Goal: Task Accomplishment & Management: Complete application form

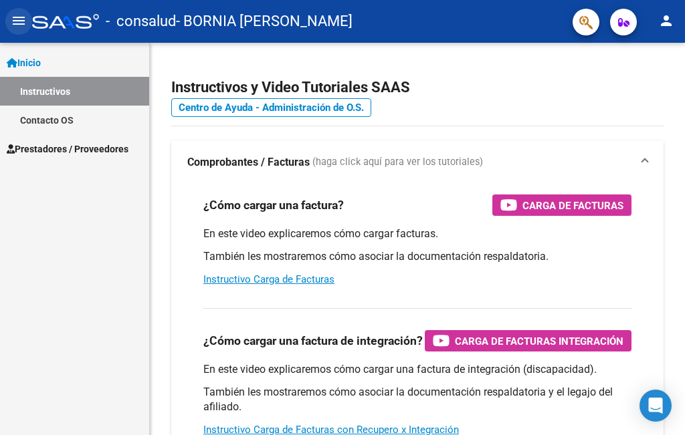
click at [12, 25] on mat-icon "menu" at bounding box center [19, 21] width 16 height 16
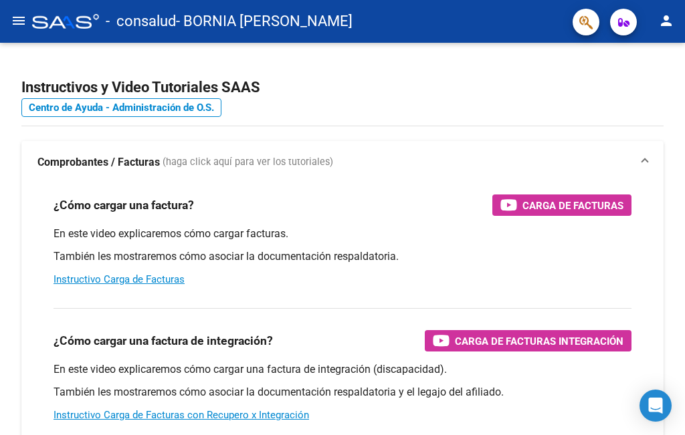
click at [12, 25] on mat-icon "menu" at bounding box center [19, 21] width 16 height 16
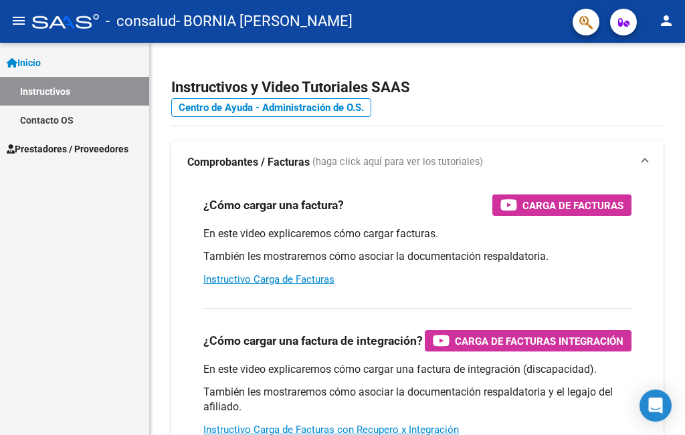
click at [45, 153] on span "Prestadores / Proveedores" at bounding box center [68, 149] width 122 height 15
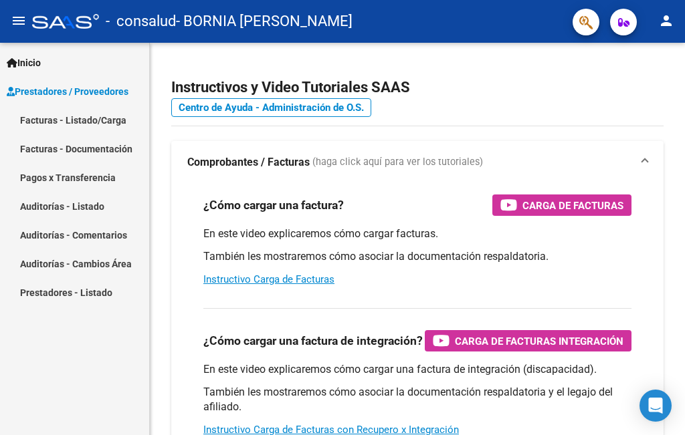
click at [57, 124] on link "Facturas - Listado/Carga" at bounding box center [74, 120] width 149 height 29
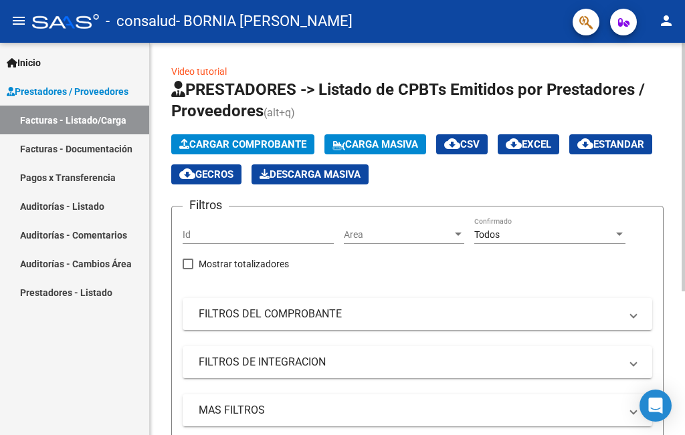
click at [221, 147] on span "Cargar Comprobante" at bounding box center [242, 144] width 127 height 12
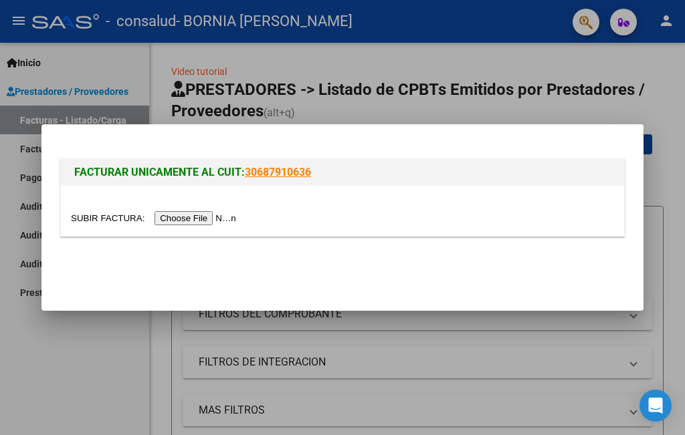
click at [176, 218] on input "file" at bounding box center [155, 218] width 169 height 14
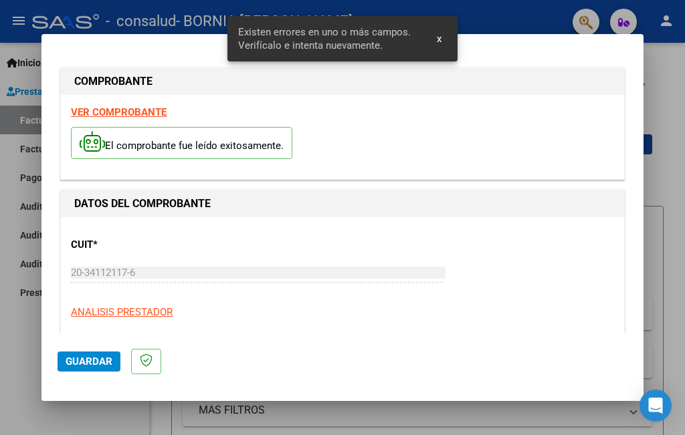
scroll to position [299, 0]
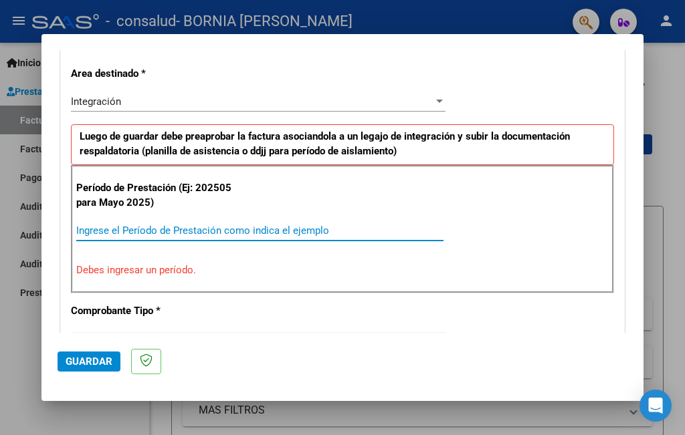
click at [181, 231] on input "Ingrese el Período de Prestación como indica el ejemplo" at bounding box center [259, 231] width 367 height 12
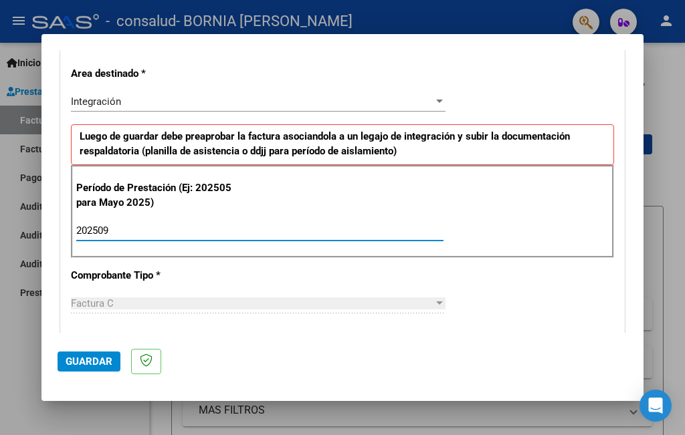
type input "202509"
click at [499, 306] on div "CUIT * 20-34112117-6 Ingresar CUIT ANALISIS PRESTADOR BORNIA [PERSON_NAME] Area…" at bounding box center [342, 421] width 563 height 1007
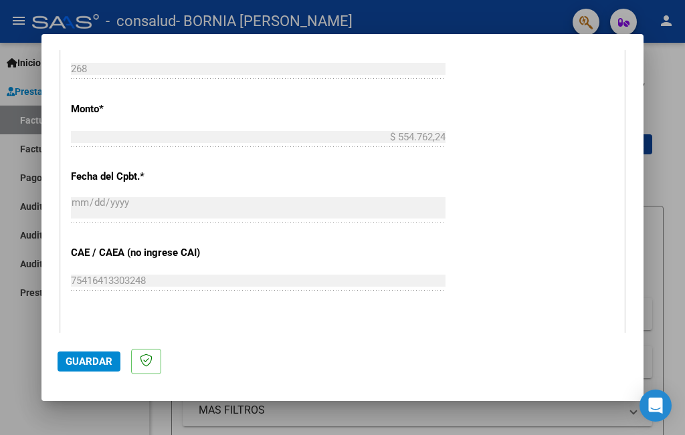
scroll to position [935, 0]
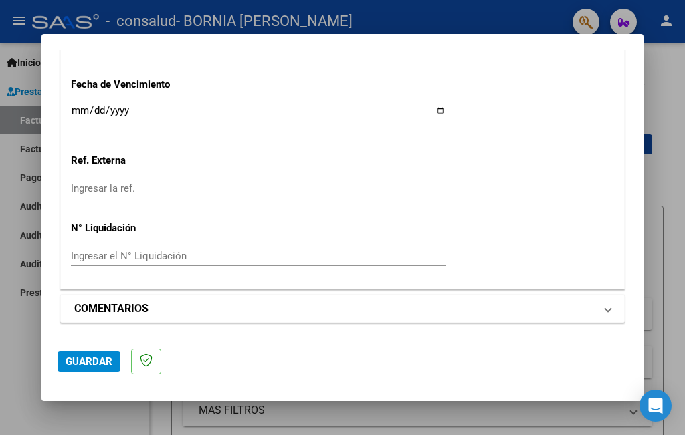
click at [593, 308] on span "COMENTARIOS" at bounding box center [339, 309] width 531 height 16
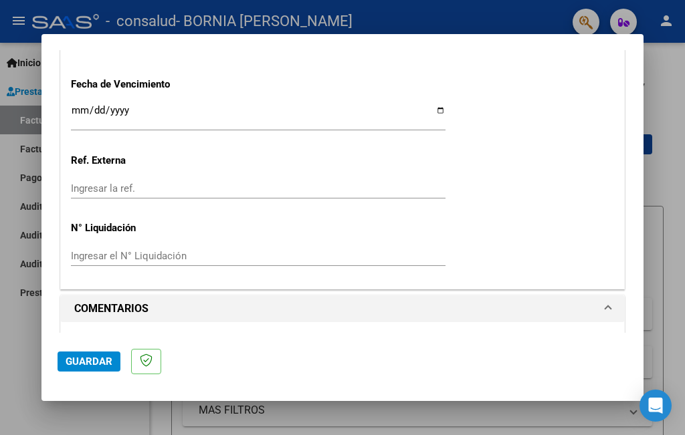
scroll to position [1064, 0]
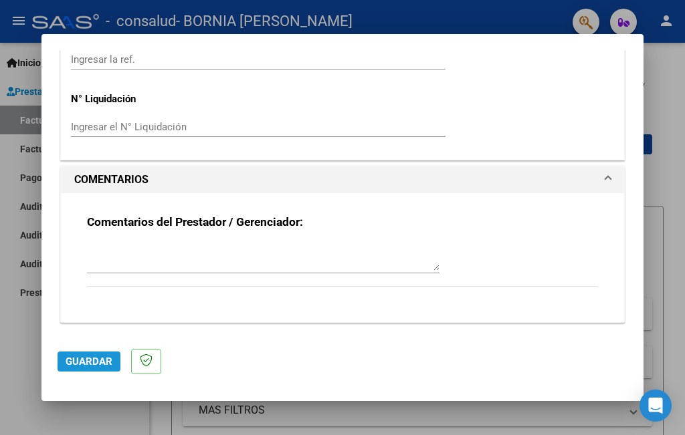
click at [103, 367] on span "Guardar" at bounding box center [89, 362] width 47 height 12
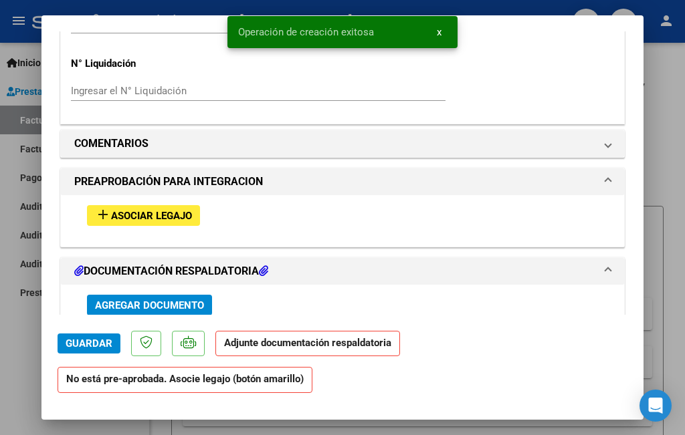
scroll to position [1070, 0]
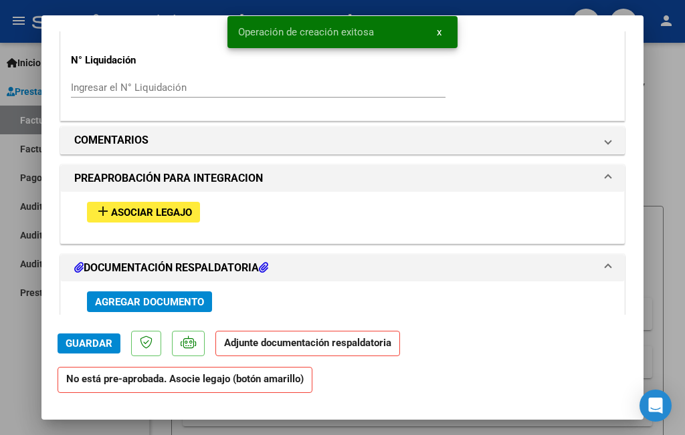
click at [178, 213] on span "Asociar Legajo" at bounding box center [151, 213] width 81 height 12
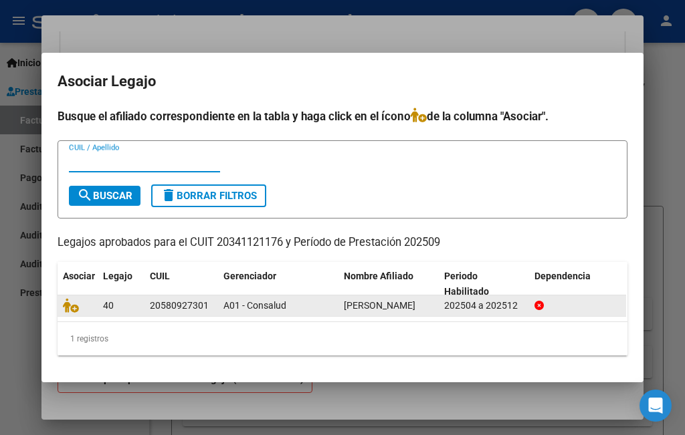
click at [179, 298] on div "20580927301" at bounding box center [179, 305] width 59 height 15
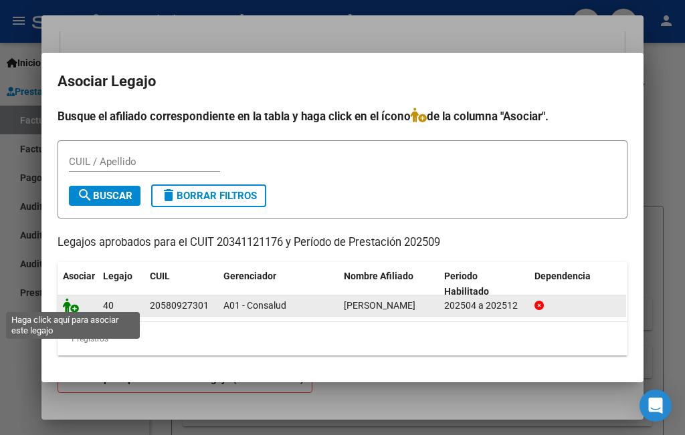
click at [64, 304] on icon at bounding box center [71, 305] width 16 height 15
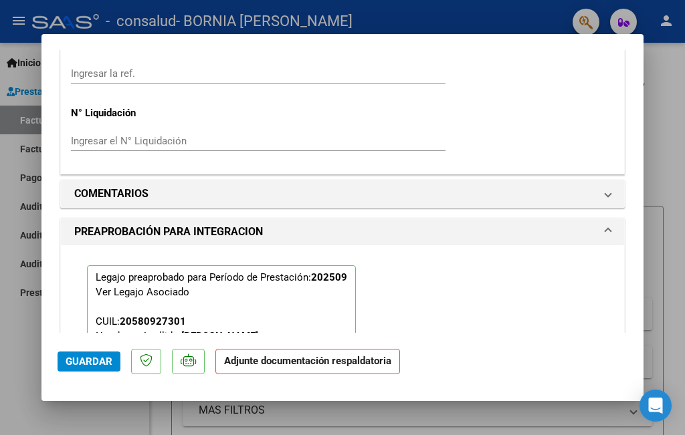
scroll to position [1105, 0]
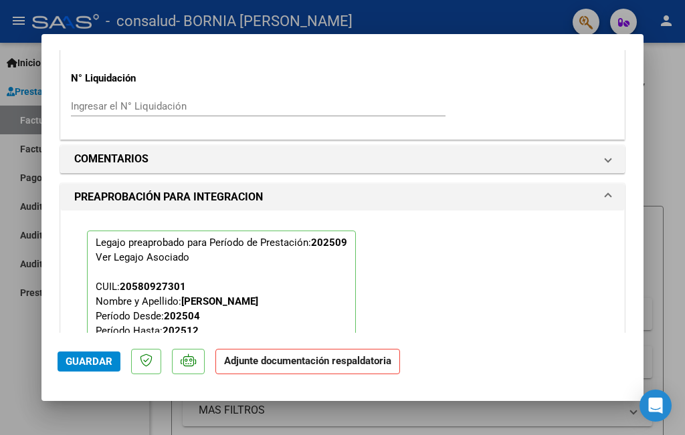
click at [97, 361] on span "Guardar" at bounding box center [89, 362] width 47 height 12
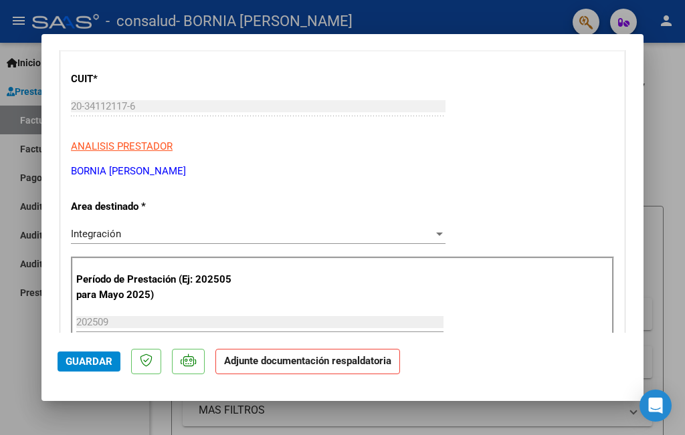
scroll to position [0, 0]
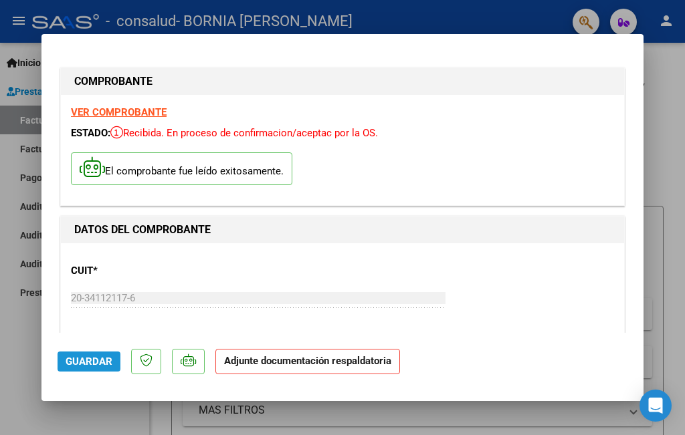
click at [99, 365] on span "Guardar" at bounding box center [89, 362] width 47 height 12
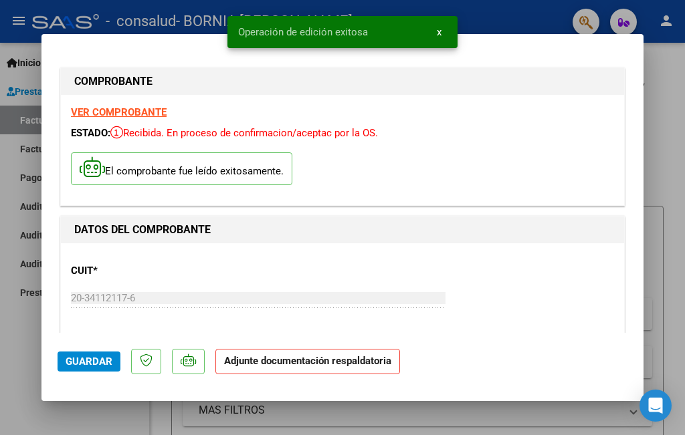
click at [674, 135] on div at bounding box center [342, 217] width 685 height 435
